Goal: Use online tool/utility: Utilize a website feature to perform a specific function

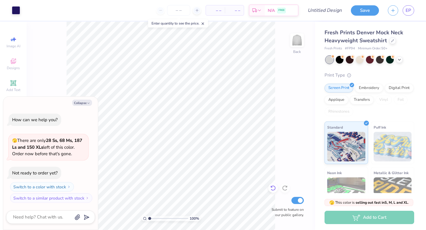
click at [274, 188] on icon at bounding box center [273, 188] width 6 height 6
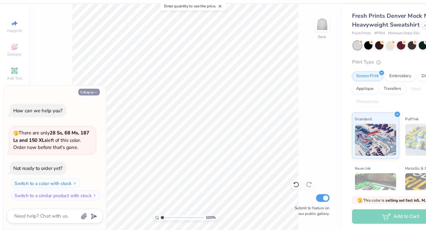
click at [80, 103] on button "Collapse" at bounding box center [82, 103] width 20 height 6
type textarea "x"
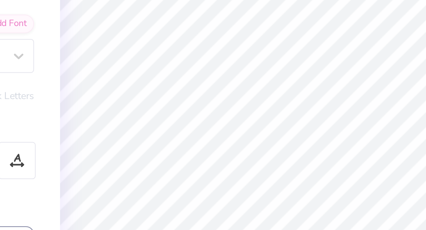
type textarea "Delta Gamma"
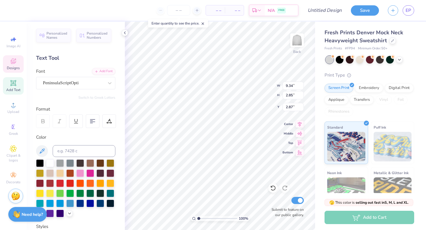
type input "3.00"
type input "2.64"
type input "10.45"
type input "3.19"
type input "2.47"
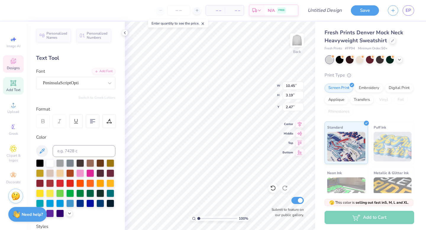
type input "10.61"
type input "3.24"
type input "2.44"
type input "10.78"
type input "2.25"
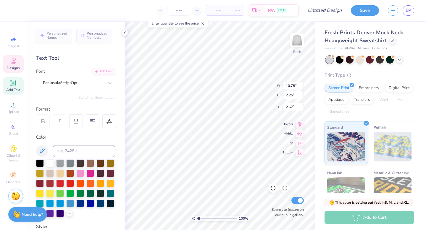
type input "1.87"
click at [274, 189] on icon at bounding box center [273, 188] width 6 height 6
click at [274, 188] on icon at bounding box center [273, 188] width 6 height 6
type input "1.98"
